Goal: Book appointment/travel/reservation

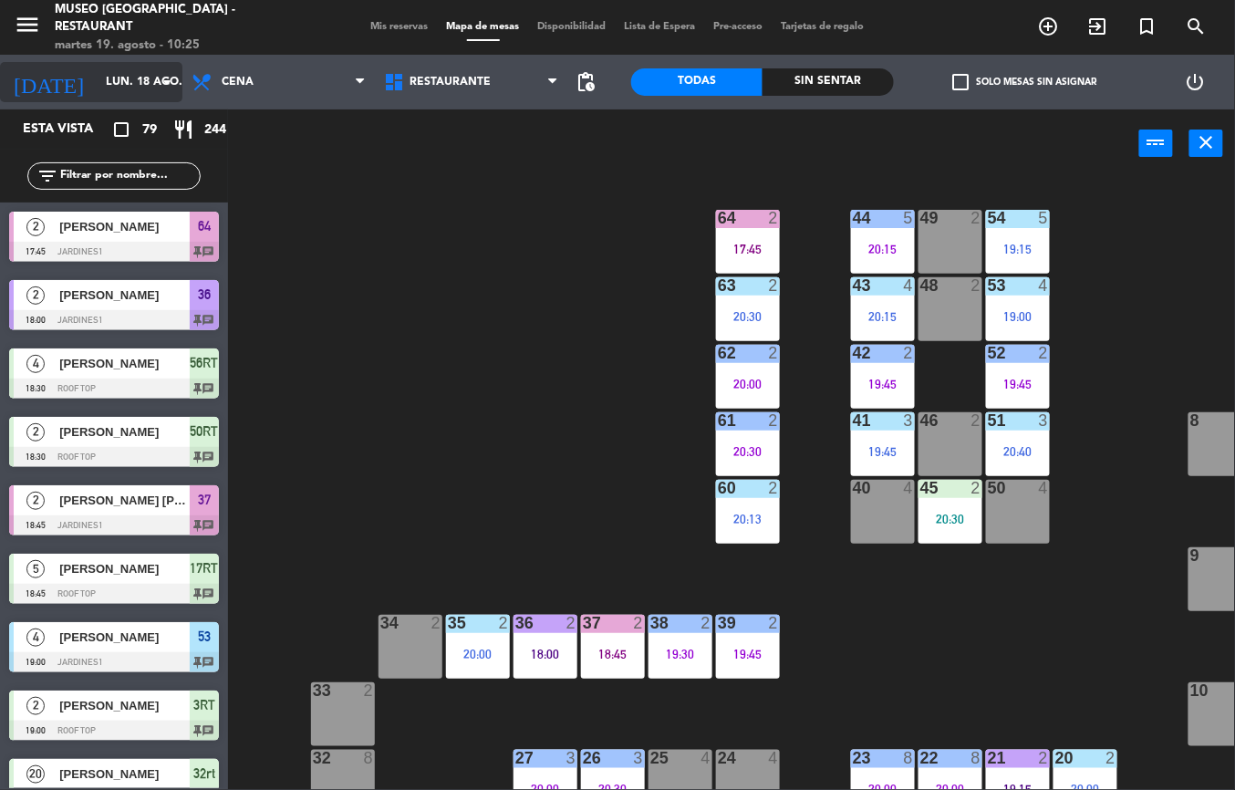
click at [115, 84] on input "lun. 18 ago." at bounding box center [174, 82] width 154 height 31
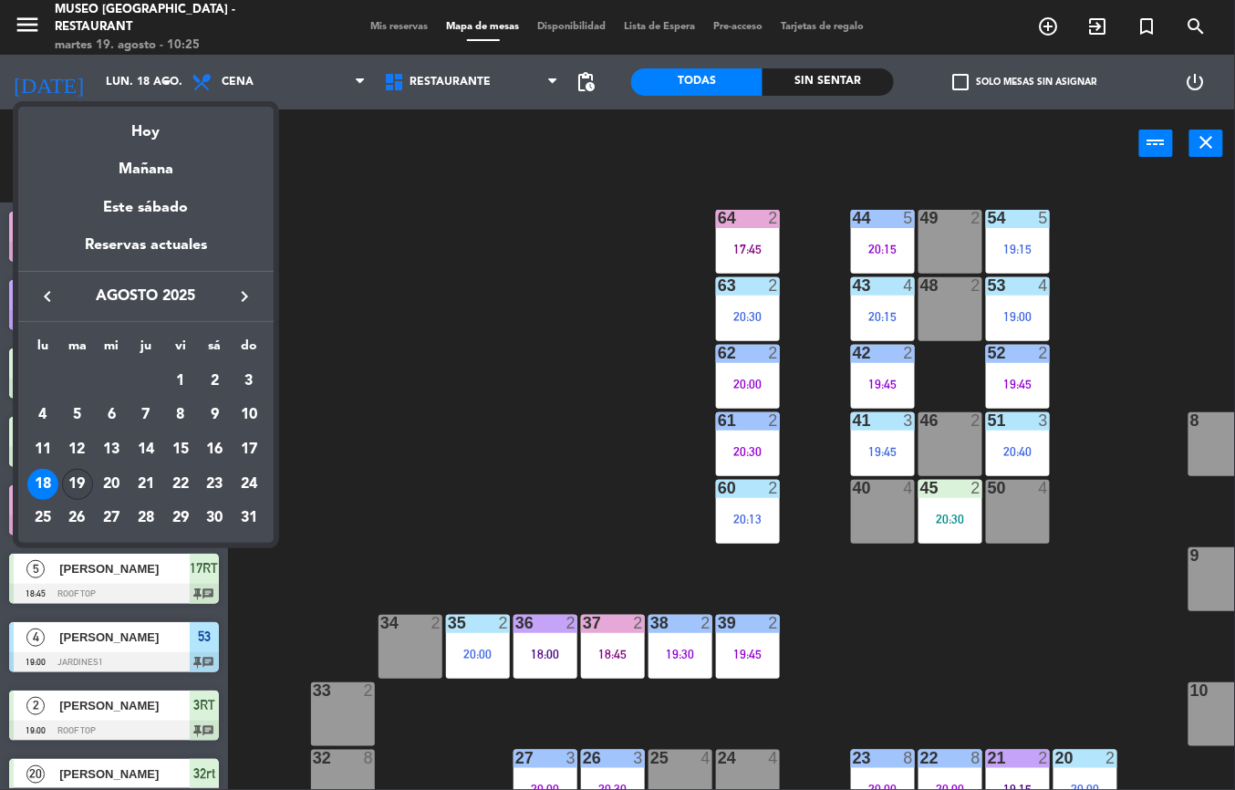
click at [77, 485] on div "19" at bounding box center [77, 484] width 31 height 31
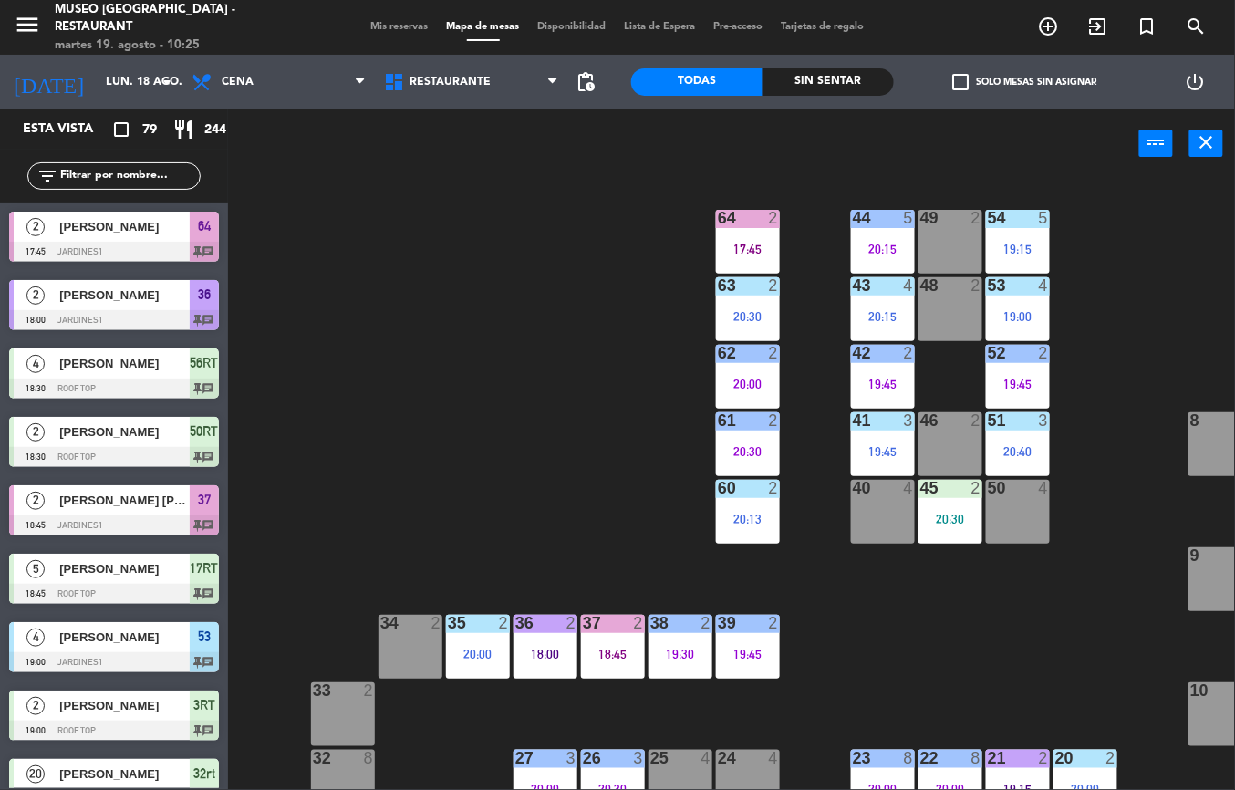
type input "[DATE] ago."
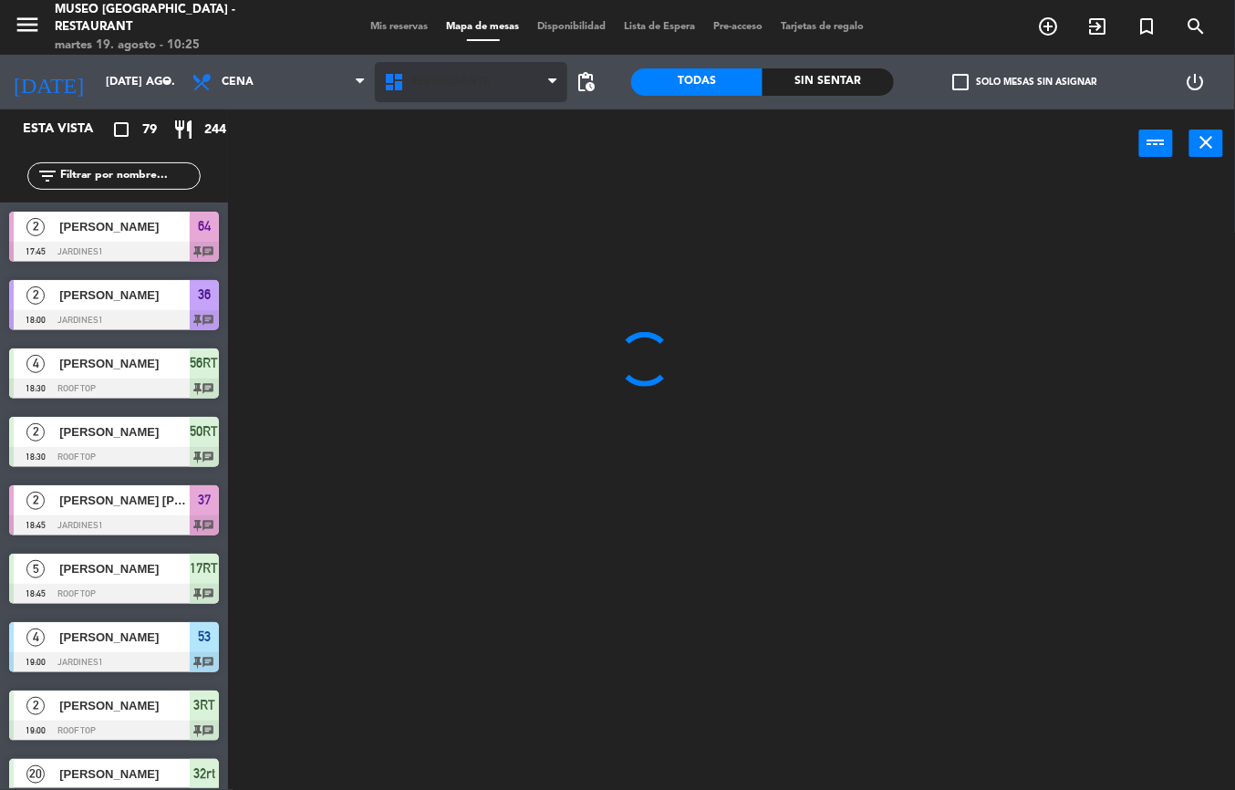
click at [469, 81] on span "Restaurante" at bounding box center [450, 82] width 81 height 13
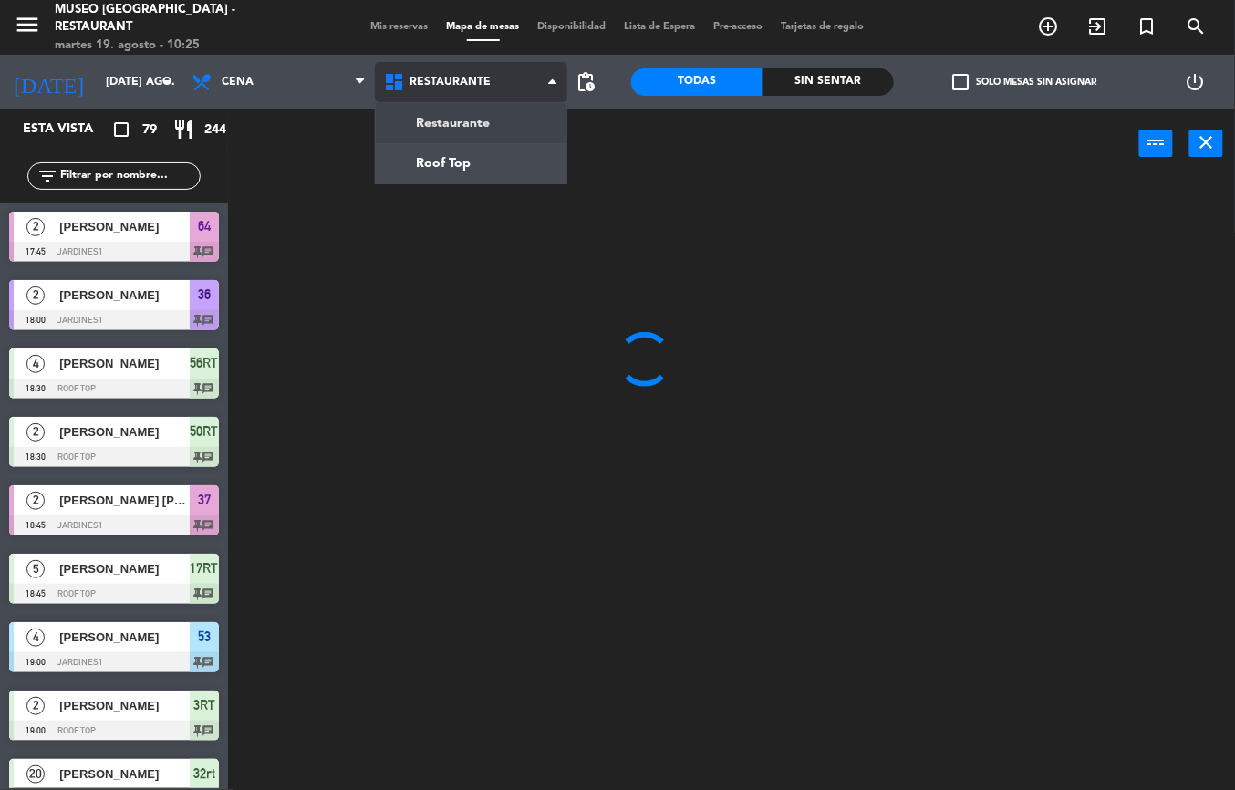
click at [498, 131] on ng-component "menu [GEOGRAPHIC_DATA] - Restaurant martes 19. agosto - 10:25 Mis reservas Mapa…" at bounding box center [617, 395] width 1235 height 790
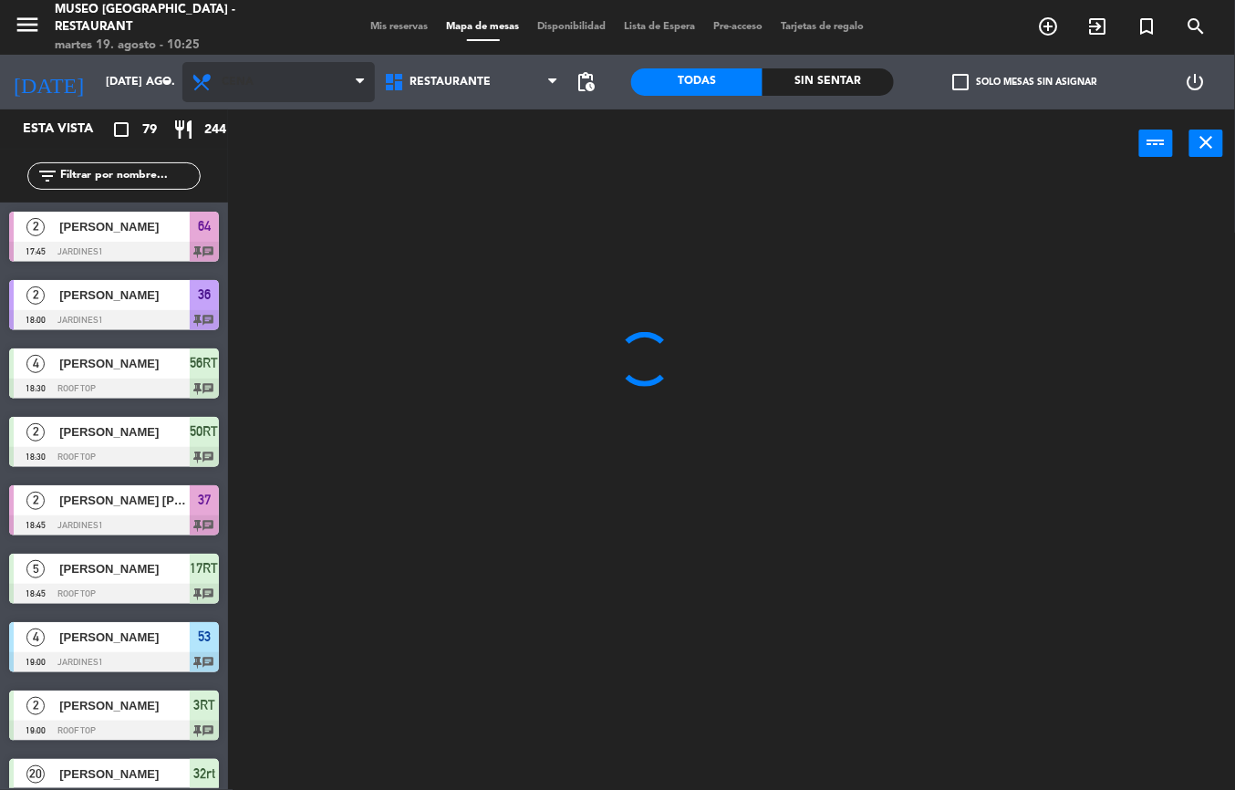
click at [297, 89] on span "Cena" at bounding box center [278, 82] width 192 height 40
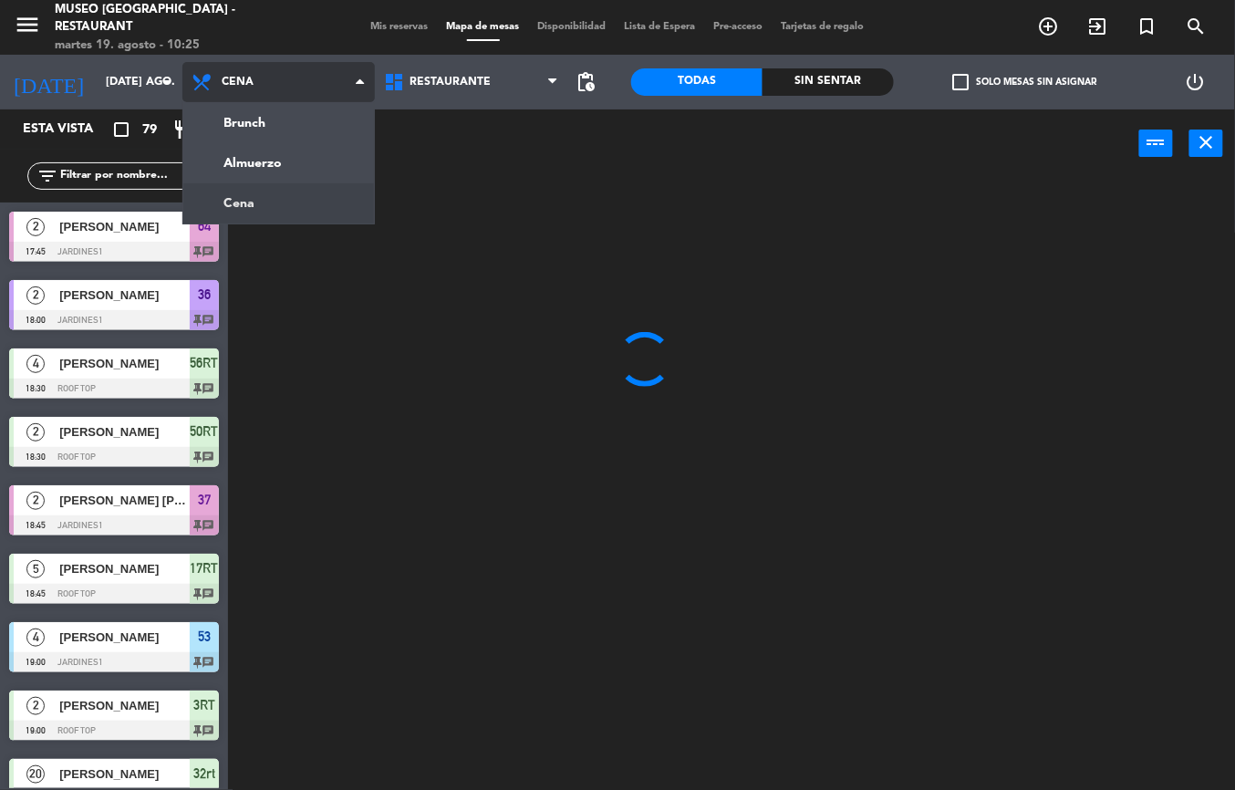
click at [299, 171] on ng-component "menu [GEOGRAPHIC_DATA] - Restaurant martes 19. agosto - 10:25 Mis reservas Mapa…" at bounding box center [617, 395] width 1235 height 790
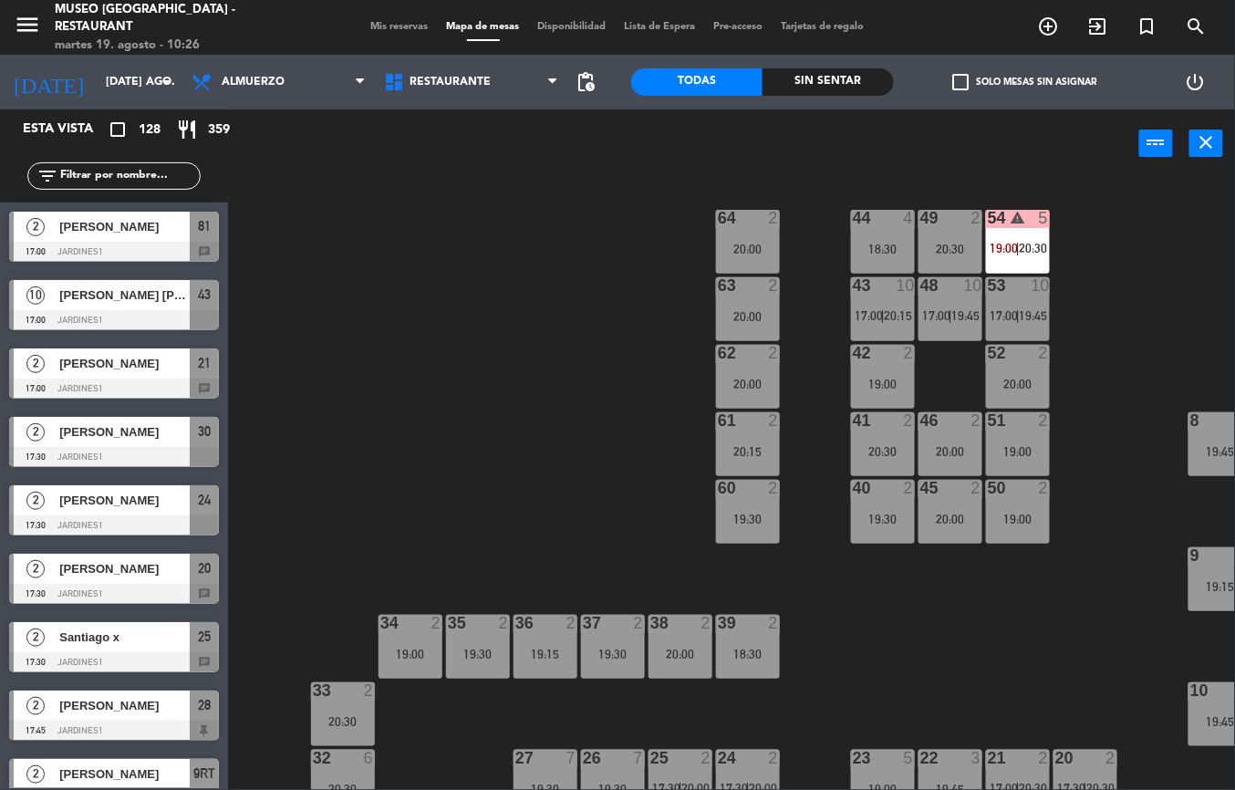
click at [885, 520] on div "19:30" at bounding box center [883, 519] width 64 height 13
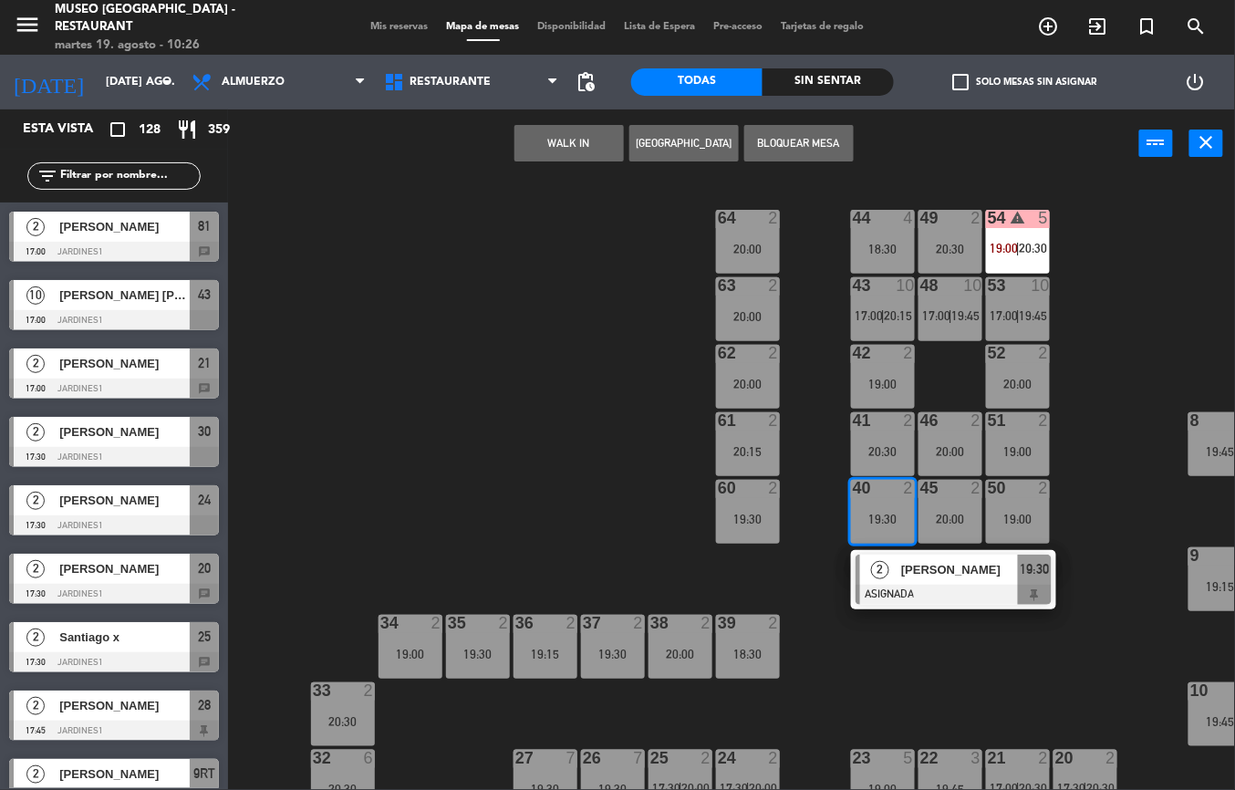
click at [986, 680] on div "44 4 18:30 49 2 20:30 54 warning 5 19:00 | 20:30 64 2 20:00 48 10 17:00 | 19:45…" at bounding box center [738, 484] width 994 height 612
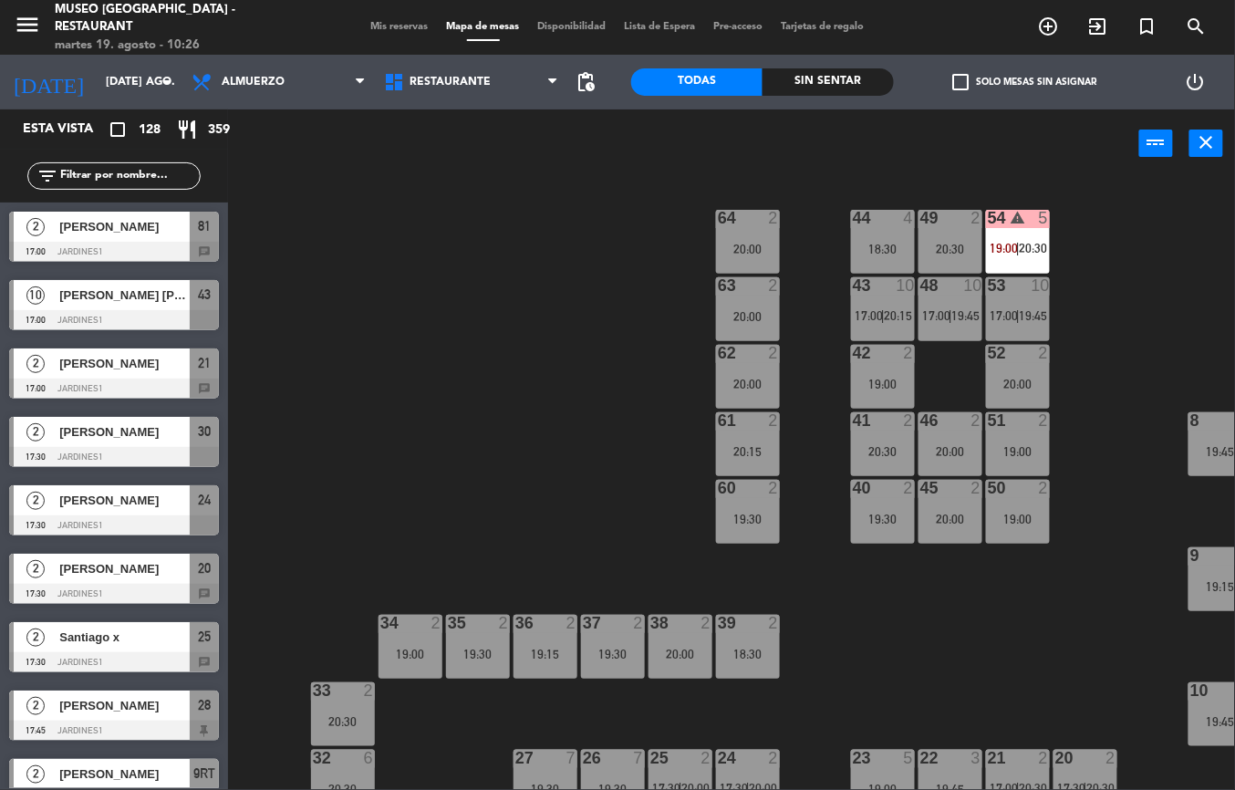
click at [555, 487] on div "44 4 18:30 49 2 20:30 54 warning 5 19:00 | 20:30 64 2 20:00 48 10 17:00 | 19:45…" at bounding box center [738, 484] width 994 height 612
click at [947, 628] on div "44 4 18:30 49 2 20:30 54 warning 5 19:00 | 20:30 64 2 20:00 48 10 17:00 | 19:45…" at bounding box center [738, 484] width 994 height 612
click at [1044, 253] on span "20:30" at bounding box center [1034, 248] width 28 height 15
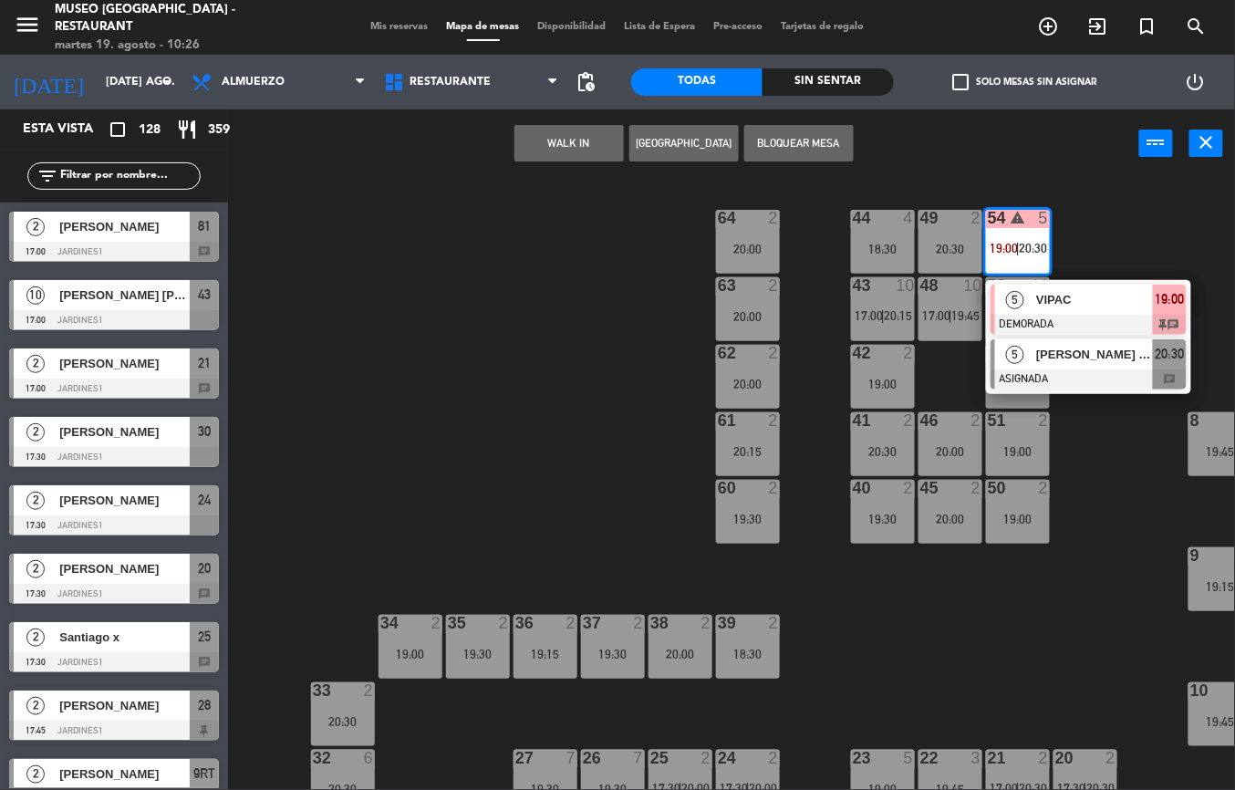
click at [1095, 352] on span "[PERSON_NAME] Del [PERSON_NAME] [PERSON_NAME]" at bounding box center [1094, 354] width 117 height 19
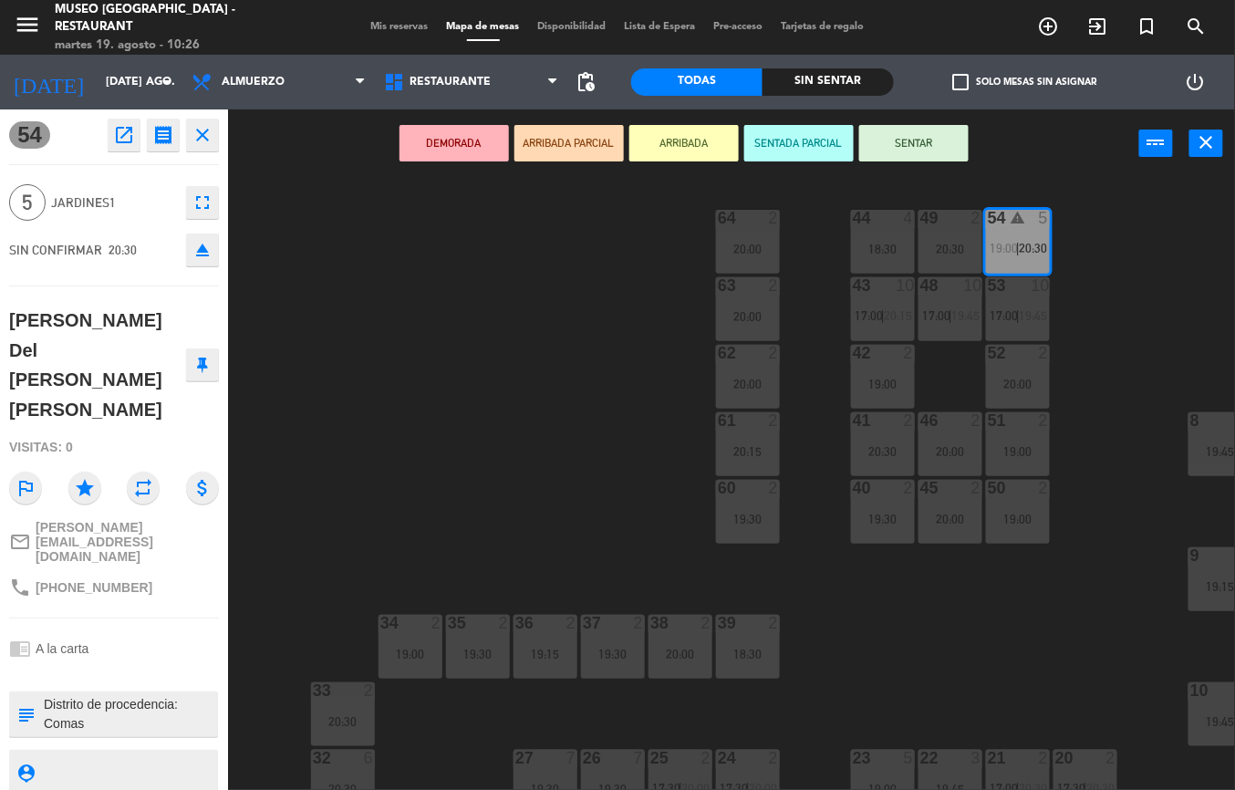
click at [129, 129] on icon "open_in_new" at bounding box center [124, 135] width 22 height 22
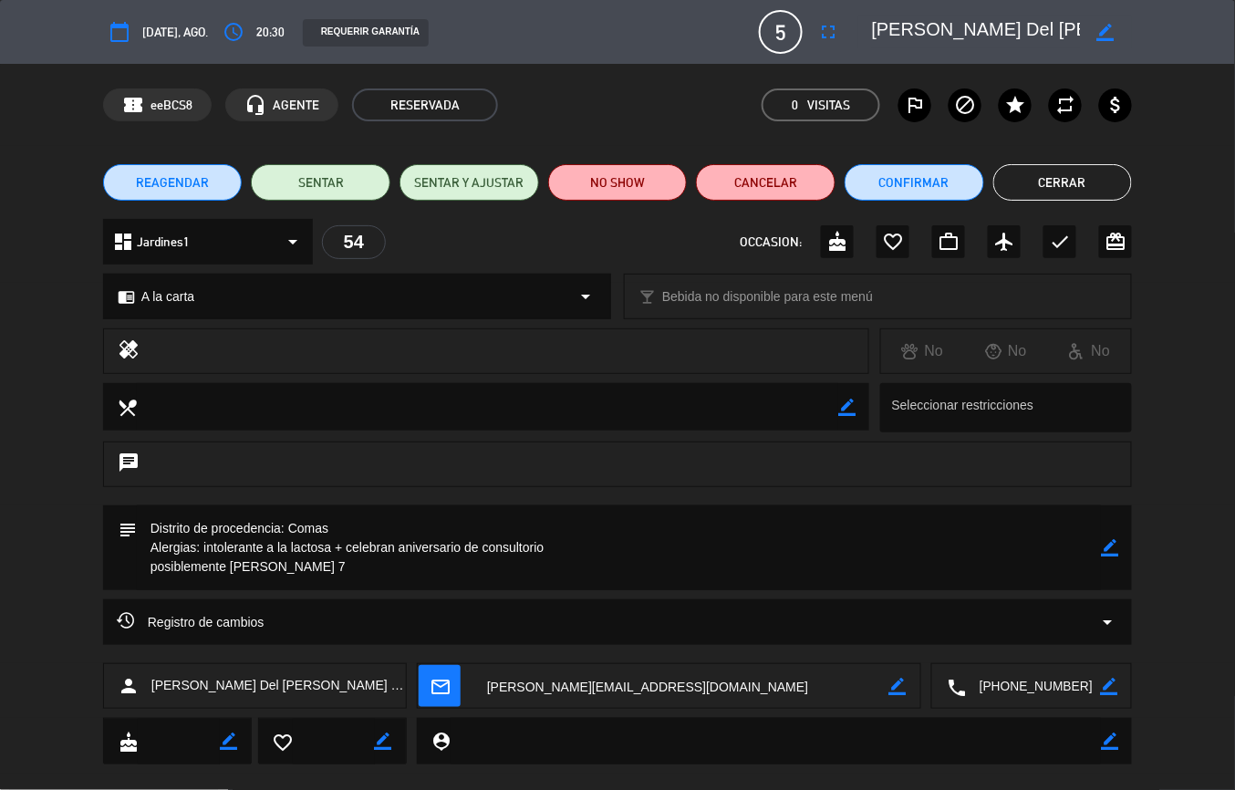
scroll to position [27, 0]
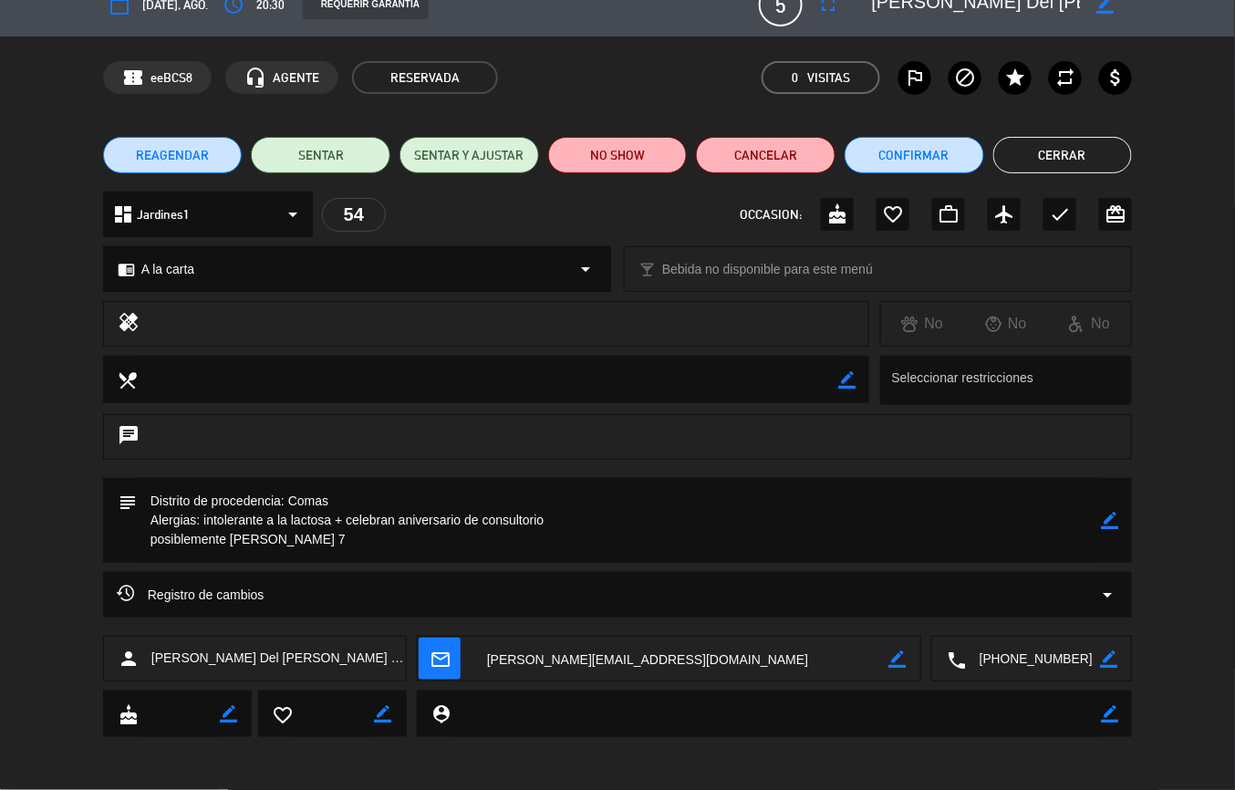
click at [1065, 153] on button "Cerrar" at bounding box center [1063, 155] width 140 height 36
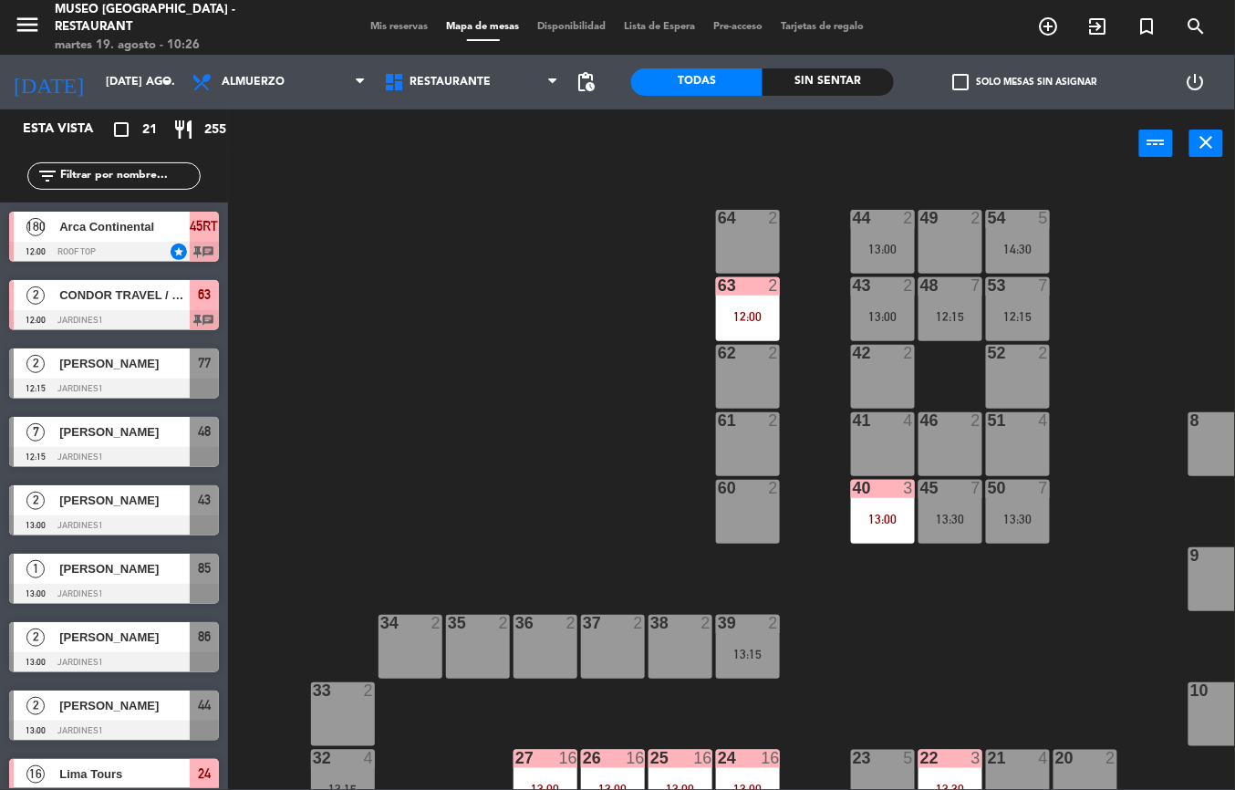
click at [885, 505] on div "40 3 13:00" at bounding box center [883, 512] width 64 height 64
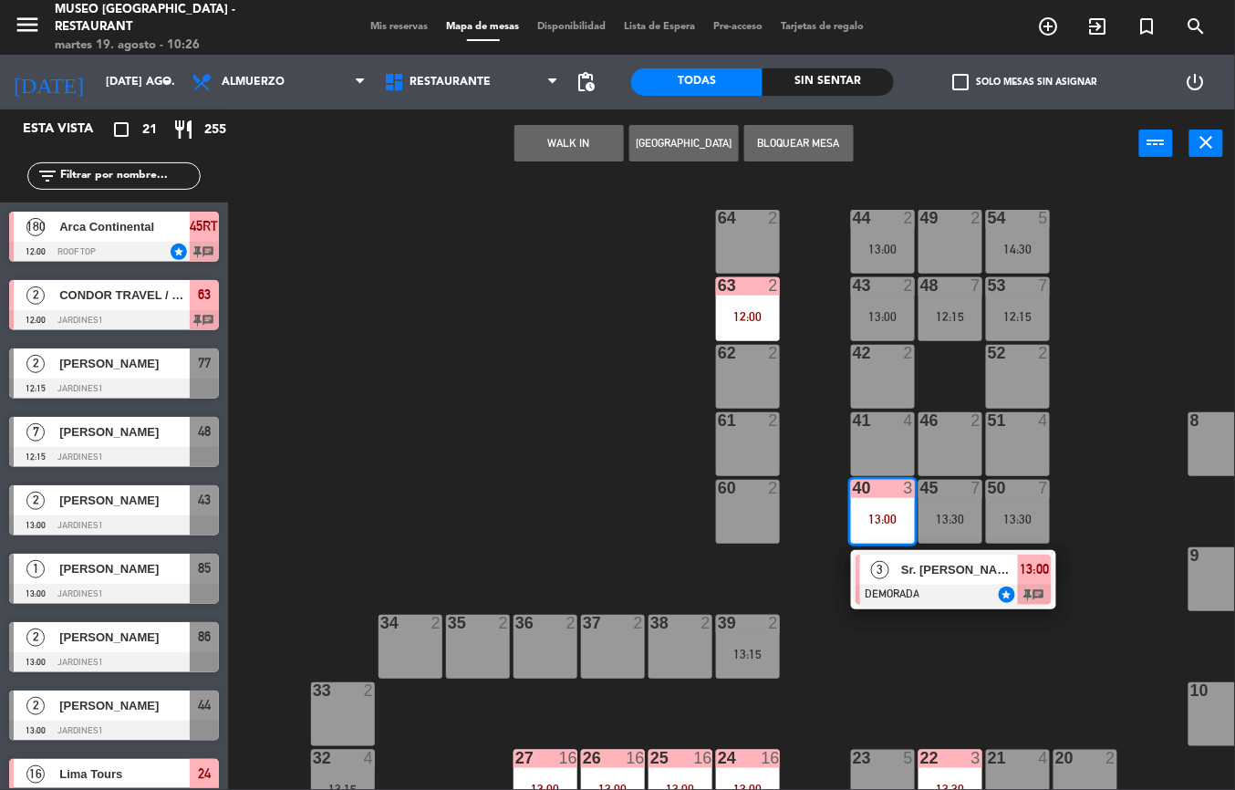
click at [1113, 467] on div "44 2 13:00 49 2 54 5 14:30 64 2 48 7 12:15 53 7 12:15 63 2 12:00 43 2 13:00 62 …" at bounding box center [738, 484] width 994 height 612
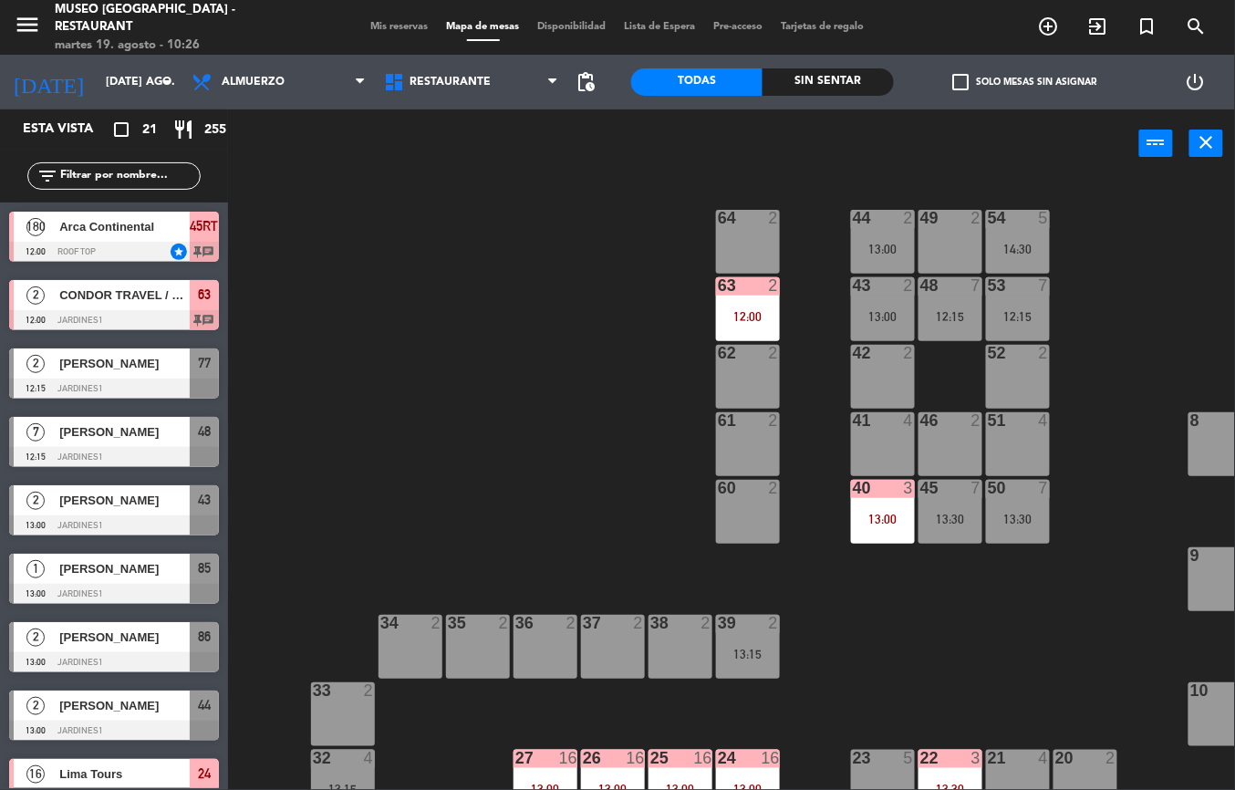
click at [744, 312] on div "12:00" at bounding box center [748, 316] width 64 height 13
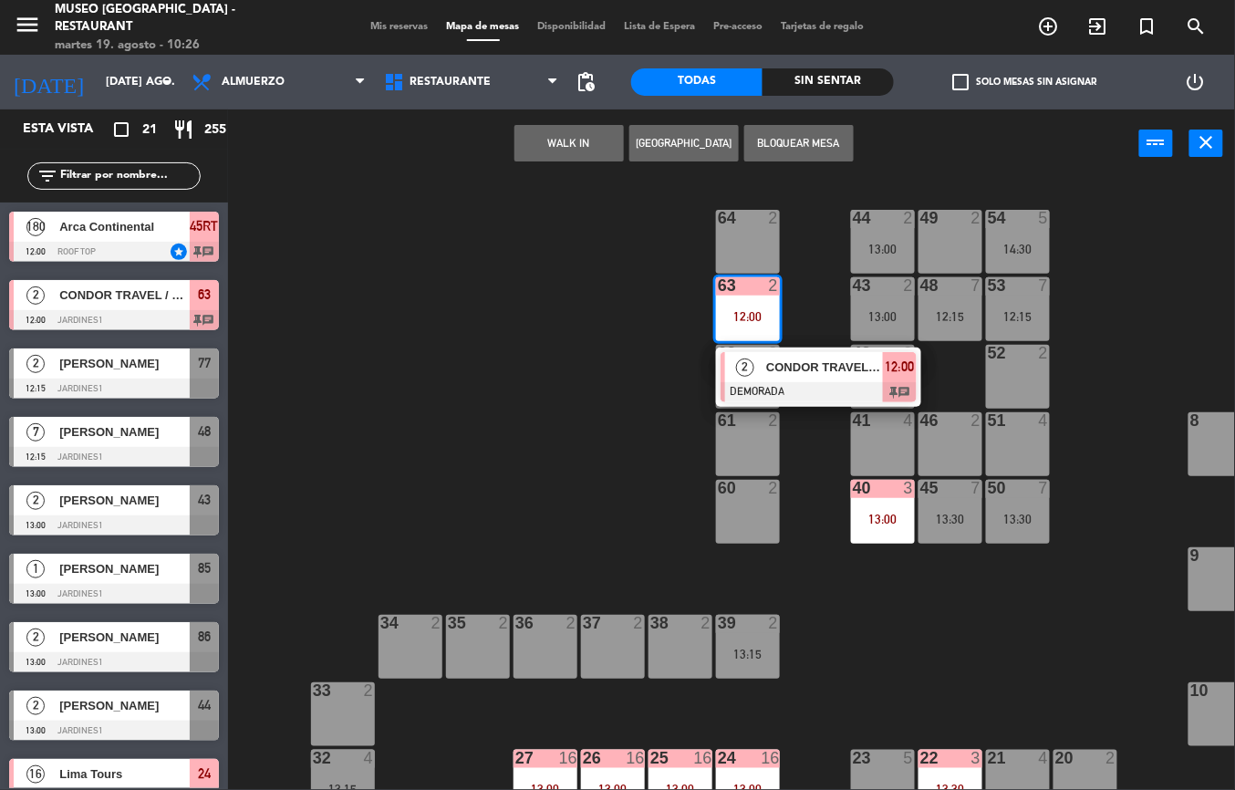
click at [828, 384] on div at bounding box center [819, 392] width 196 height 20
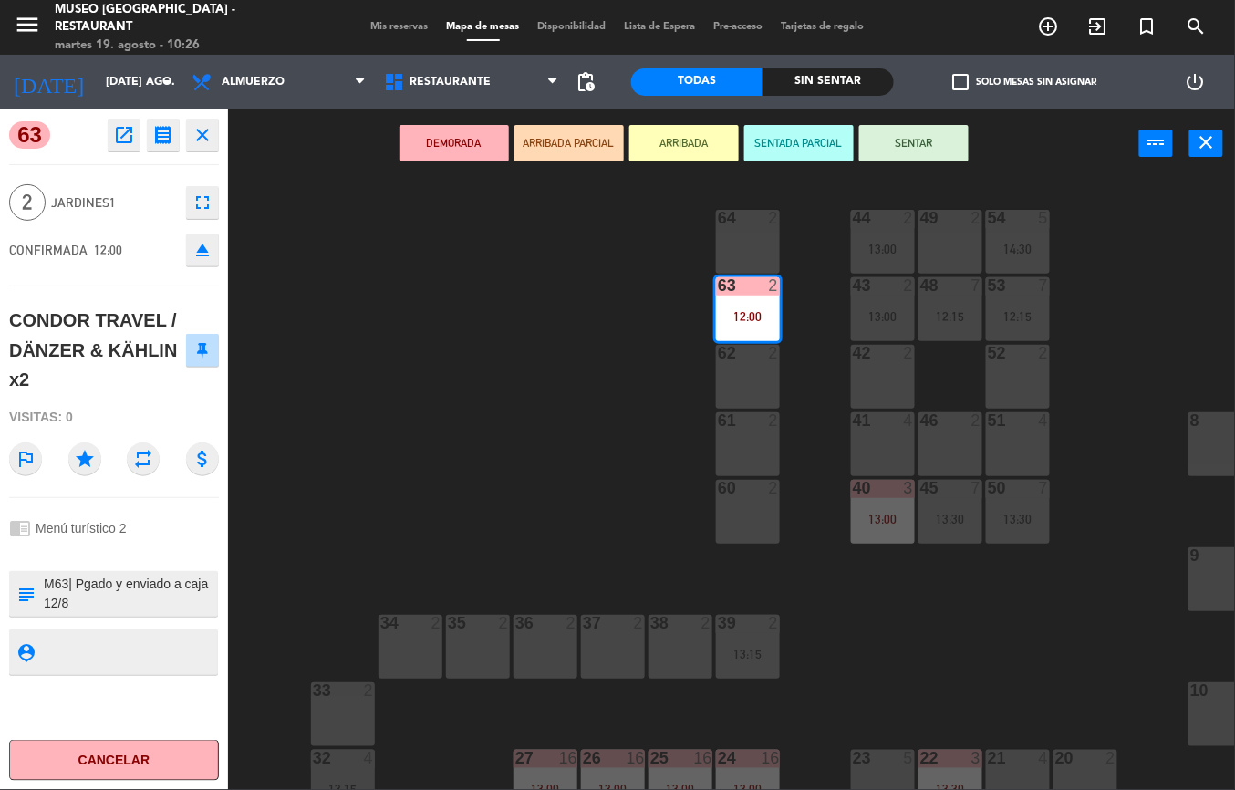
click at [526, 462] on div "44 2 13:00 49 2 54 5 14:30 64 2 48 7 12:15 53 7 12:15 63 2 12:00 43 2 13:00 62 …" at bounding box center [738, 484] width 994 height 612
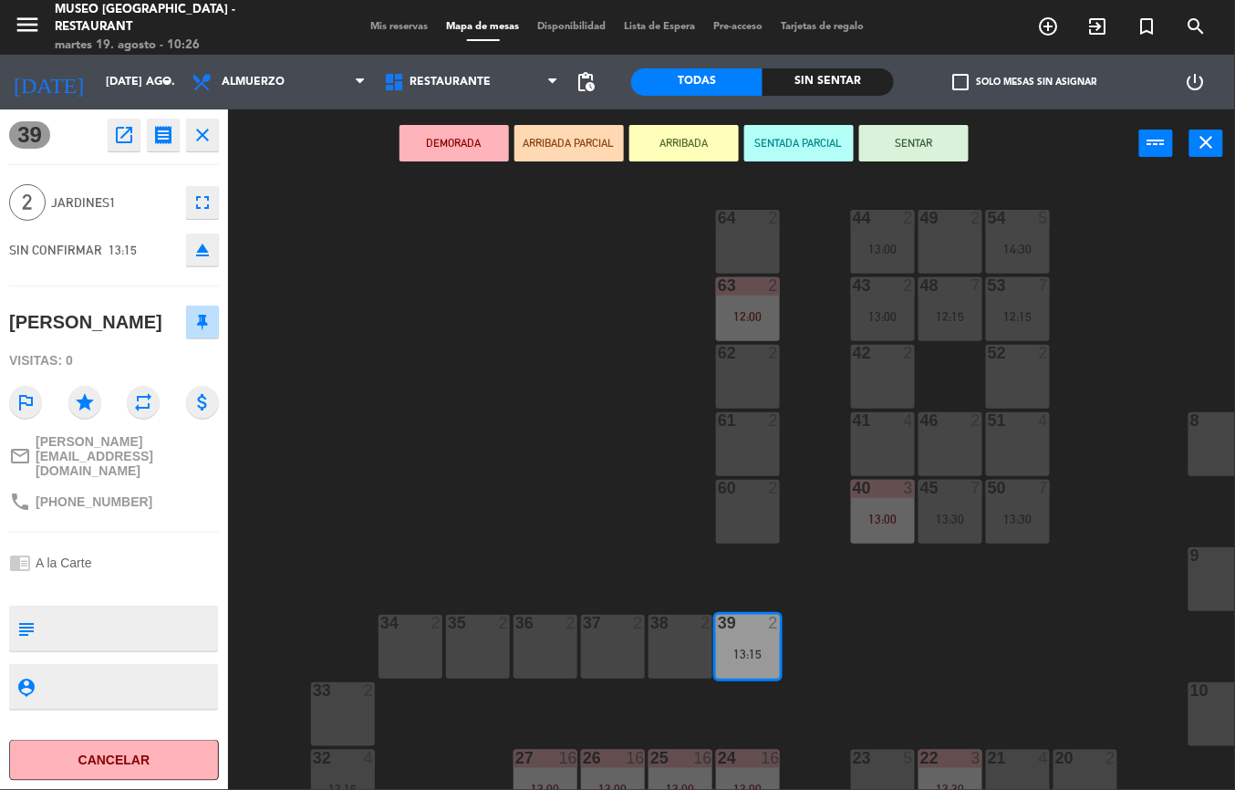
click at [626, 469] on div "44 2 13:00 49 2 54 5 14:30 64 2 48 7 12:15 53 7 12:15 63 2 12:00 43 2 13:00 62 …" at bounding box center [738, 484] width 994 height 612
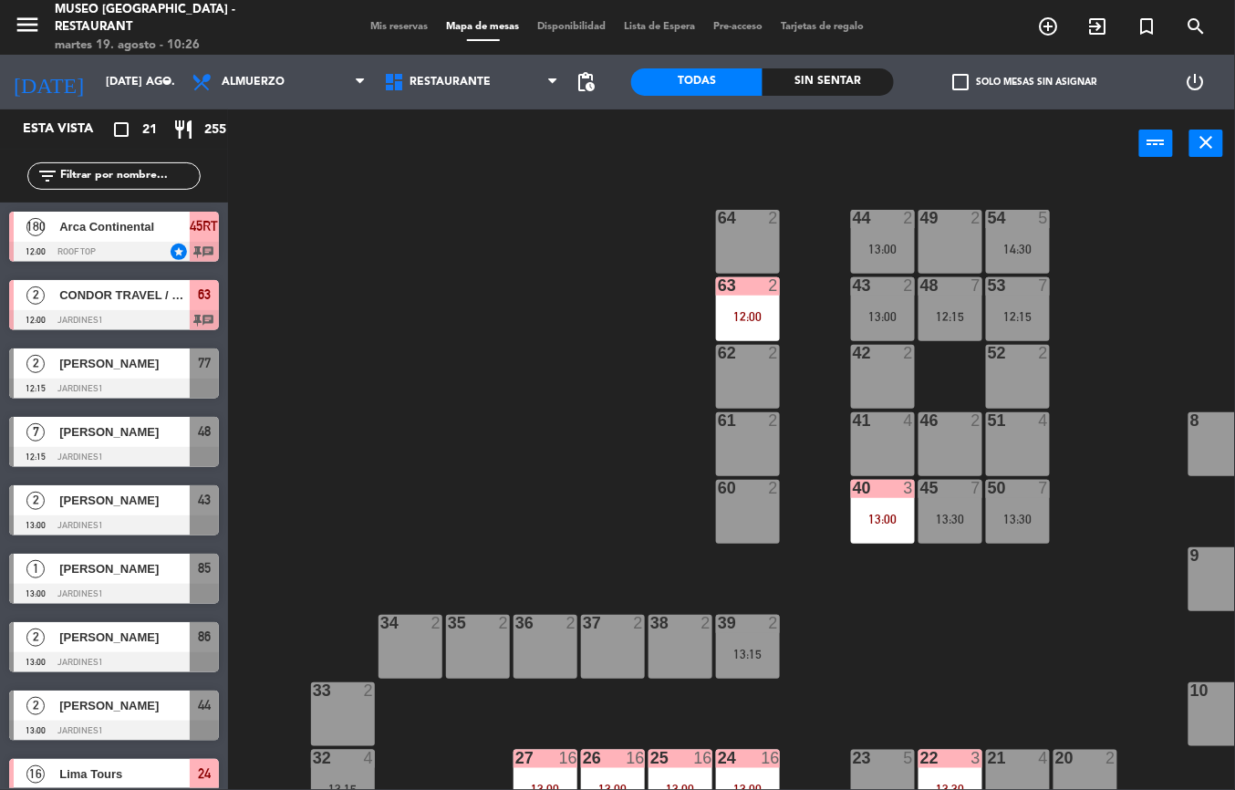
scroll to position [0, 0]
click at [563, 490] on div "44 2 13:00 49 2 54 5 14:30 64 2 48 7 12:15 53 7 12:15 63 2 12:00 43 2 13:00 62 …" at bounding box center [738, 484] width 994 height 612
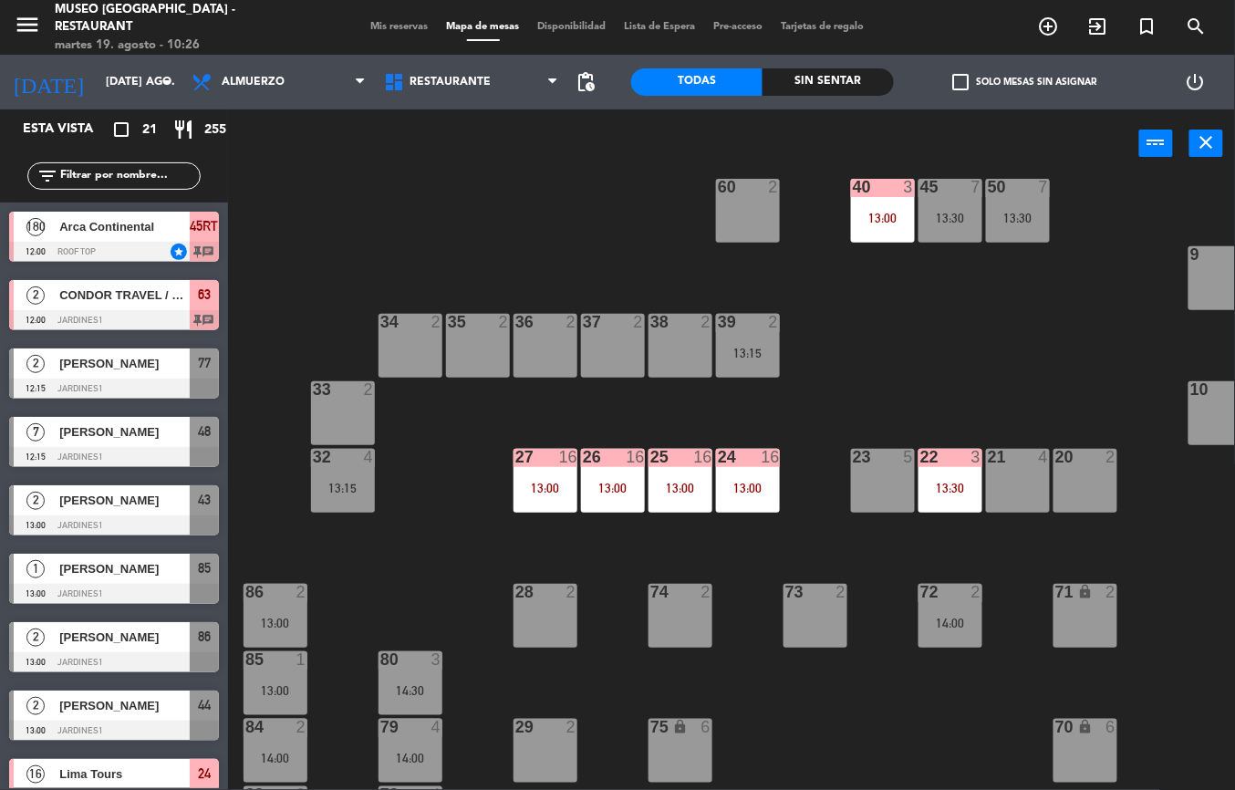
scroll to position [326, 0]
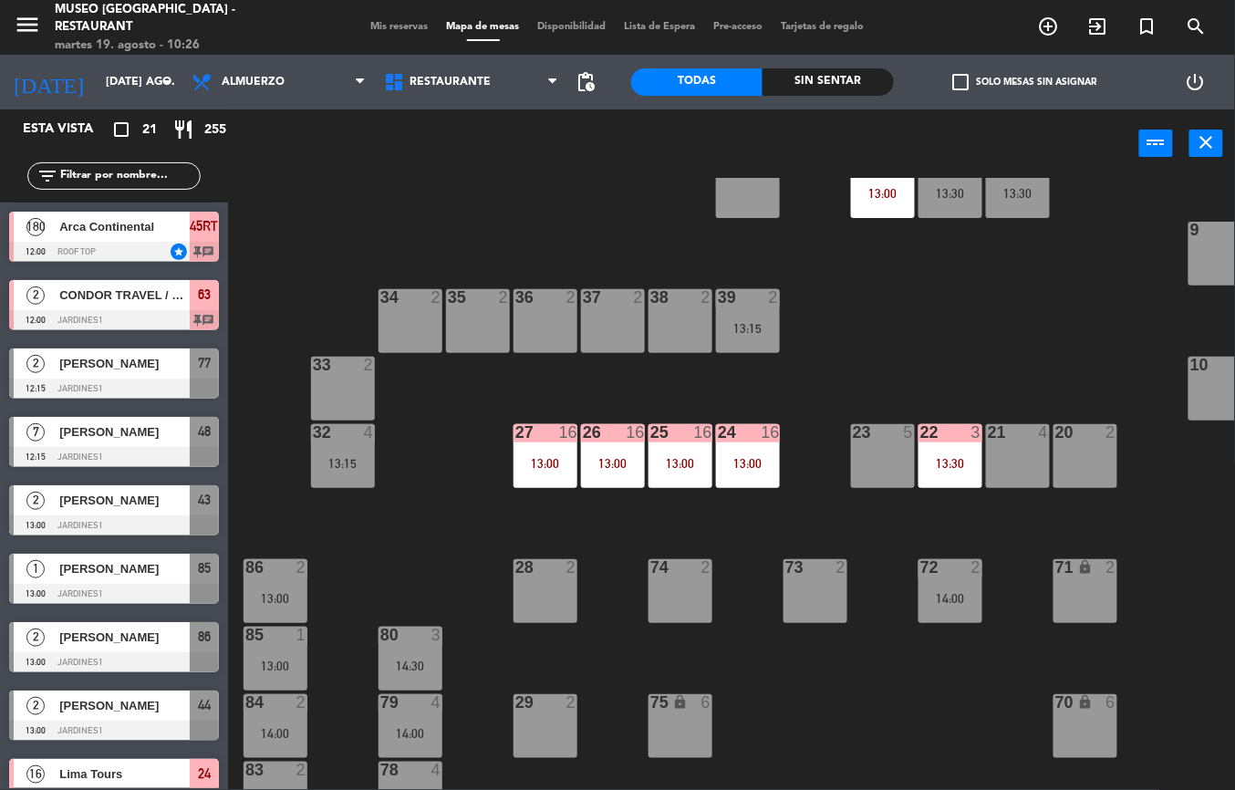
click at [759, 451] on div "24 16 13:00" at bounding box center [748, 456] width 64 height 64
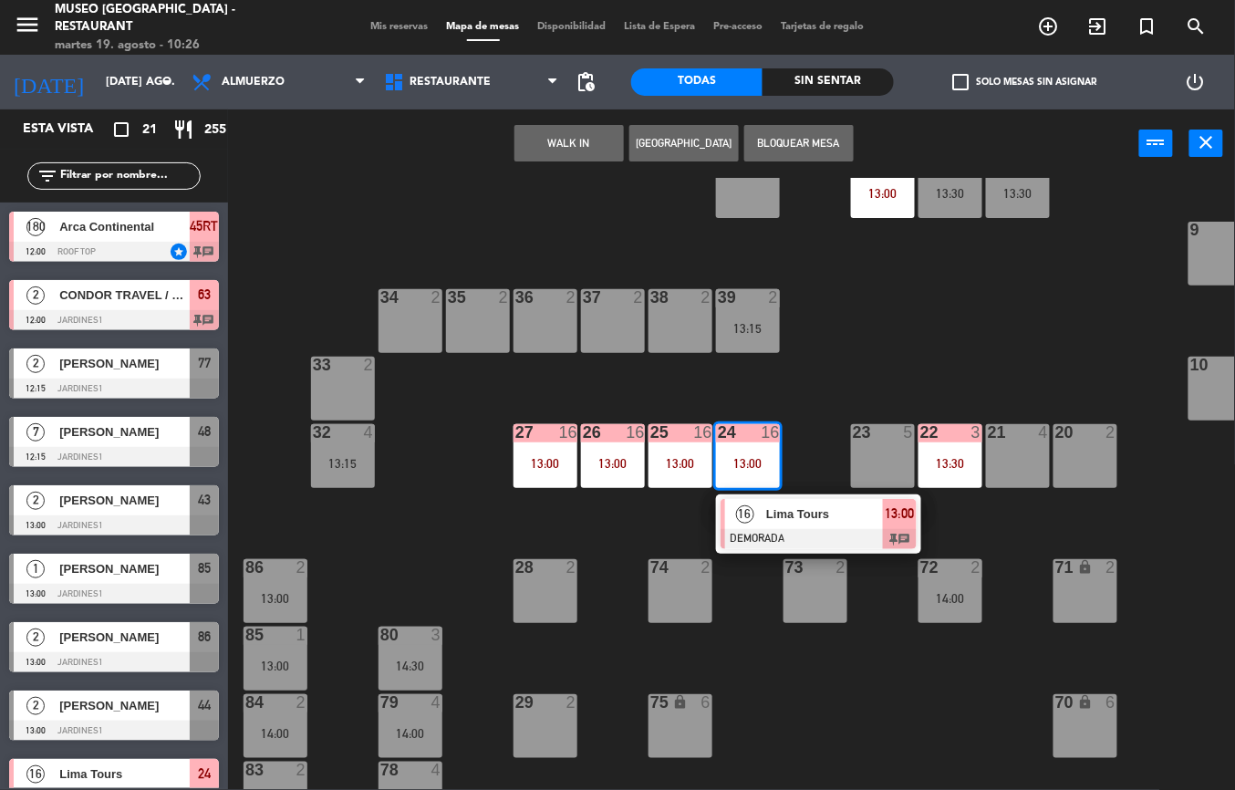
click at [804, 523] on span "Lima Tours" at bounding box center [824, 513] width 117 height 19
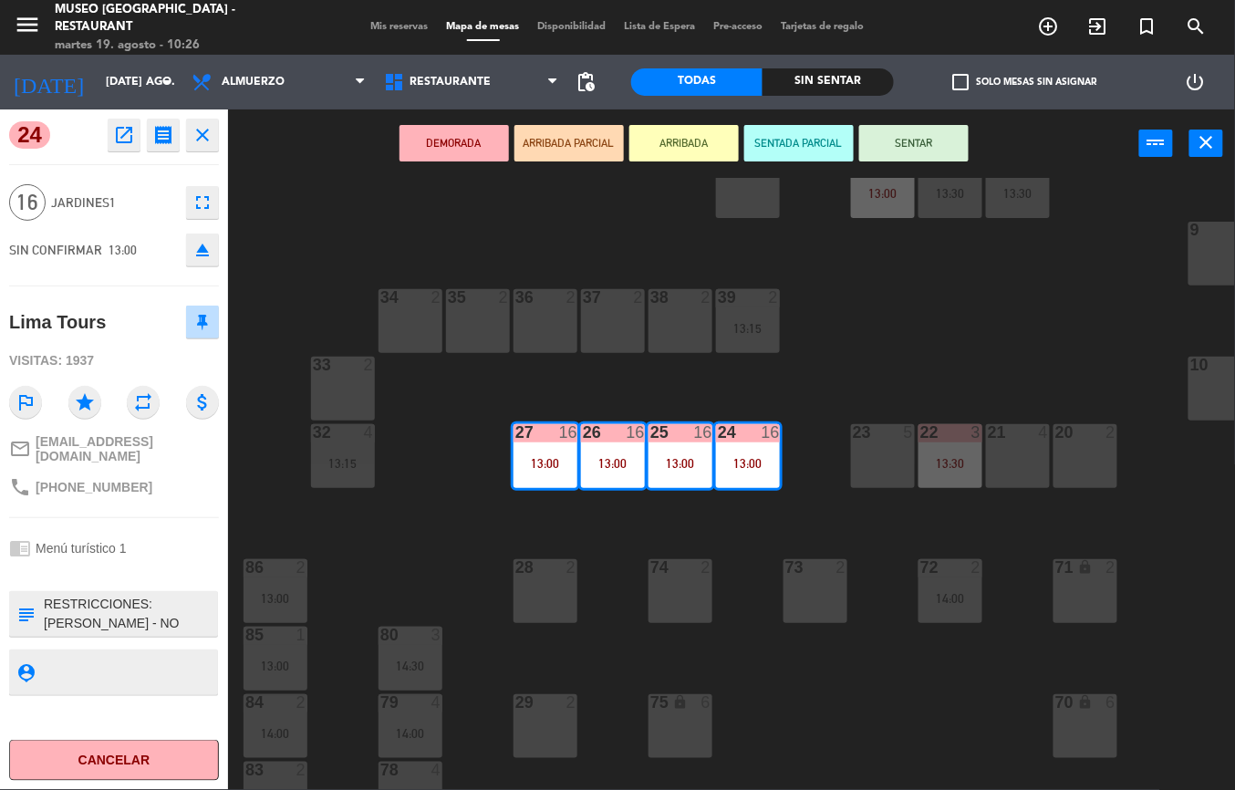
click at [119, 130] on icon "open_in_new" at bounding box center [124, 135] width 22 height 22
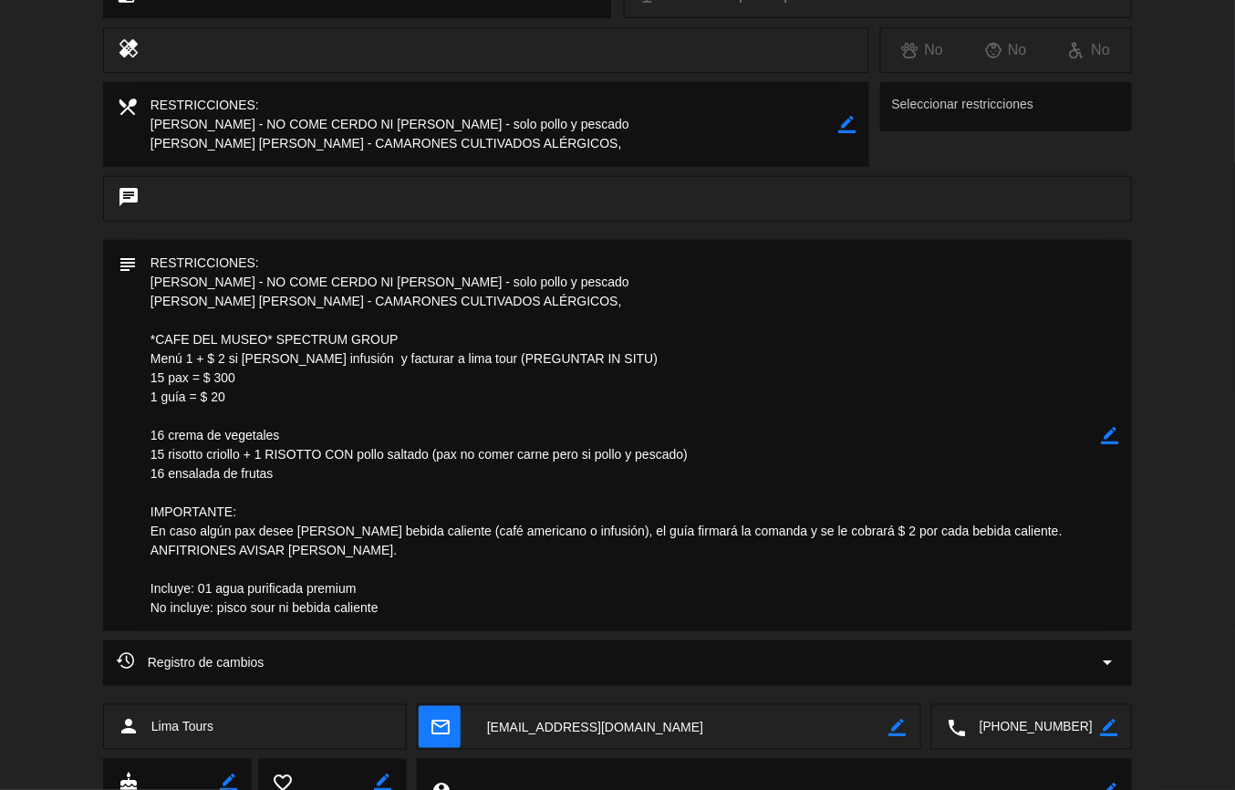
scroll to position [305, 0]
